Goal: Task Accomplishment & Management: Complete application form

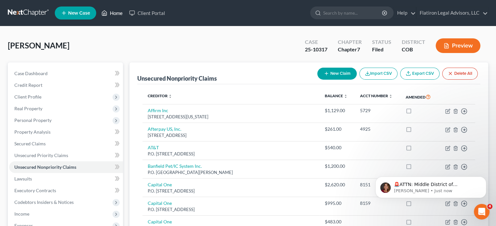
click at [119, 11] on link "Home" at bounding box center [112, 13] width 28 height 12
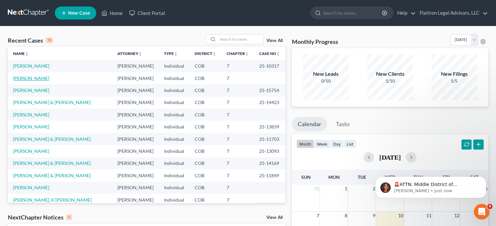
click at [33, 78] on link "[PERSON_NAME]" at bounding box center [31, 79] width 36 height 6
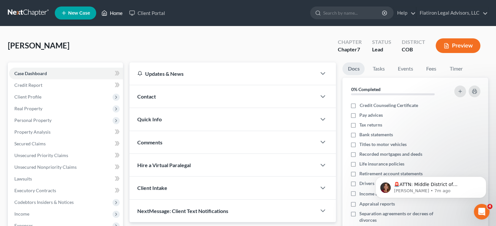
click at [117, 13] on link "Home" at bounding box center [112, 13] width 28 height 12
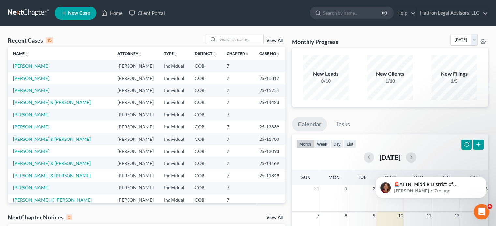
click at [38, 176] on link "[PERSON_NAME] & [PERSON_NAME]" at bounding box center [52, 176] width 78 height 6
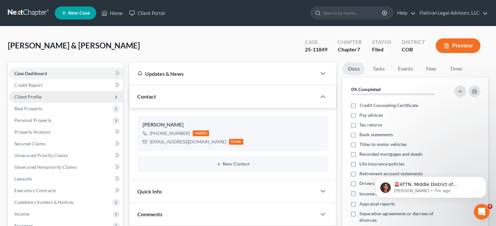
click at [57, 97] on span "Client Profile" at bounding box center [66, 97] width 114 height 12
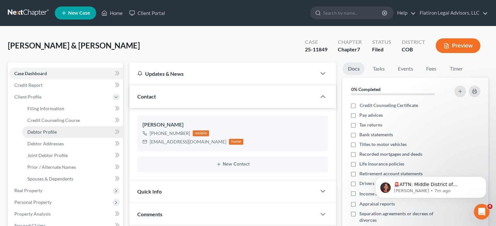
click at [46, 129] on span "Debtor Profile" at bounding box center [41, 132] width 29 height 6
select select "1"
select select "5"
